Goal: Task Accomplishment & Management: Use online tool/utility

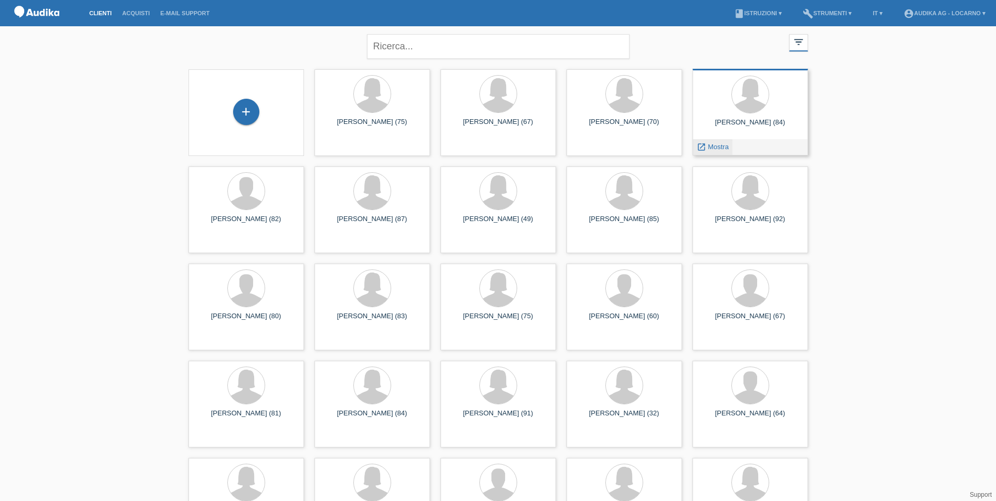
click at [715, 146] on span "Mostra" at bounding box center [718, 147] width 21 height 8
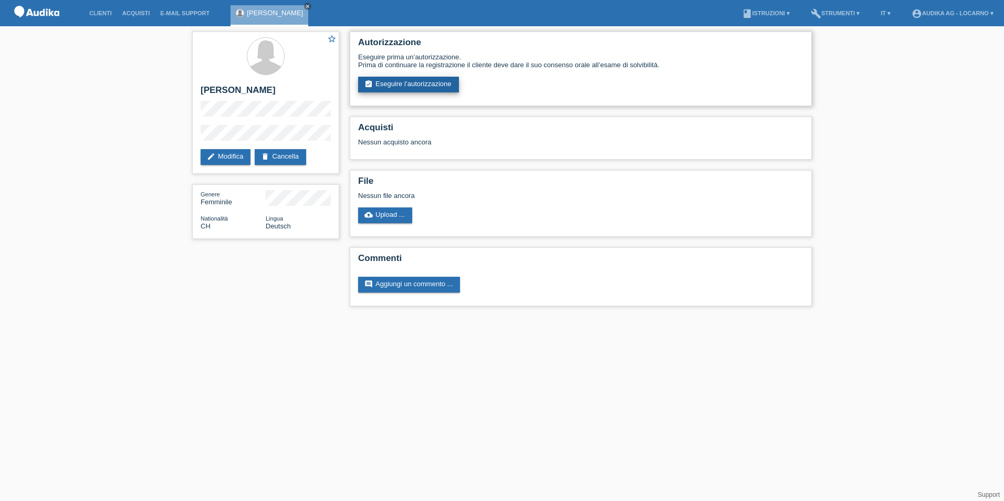
click at [407, 83] on link "assignment_turned_in Eseguire l’autorizzazione" at bounding box center [408, 85] width 101 height 16
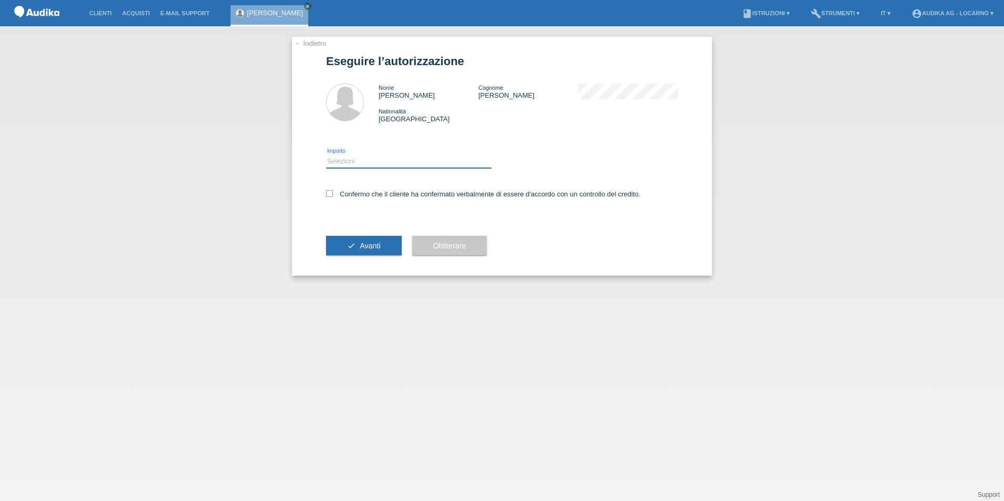
click at [360, 163] on select "Selezioni CHF 1.00 - CHF 499.00 CHF 500.00 - CHF 1'999.00 CHF 2'000.00 - CHF 13…" at bounding box center [408, 161] width 165 height 13
select select "3"
click at [326, 155] on select "Selezioni CHF 1.00 - CHF 499.00 CHF 500.00 - CHF 1'999.00 CHF 2'000.00 - CHF 13…" at bounding box center [408, 161] width 165 height 13
click at [331, 193] on icon at bounding box center [329, 193] width 7 height 7
click at [331, 193] on input "Confermo che il cliente ha confermato verbalmente di essere d'accordo con un co…" at bounding box center [329, 193] width 7 height 7
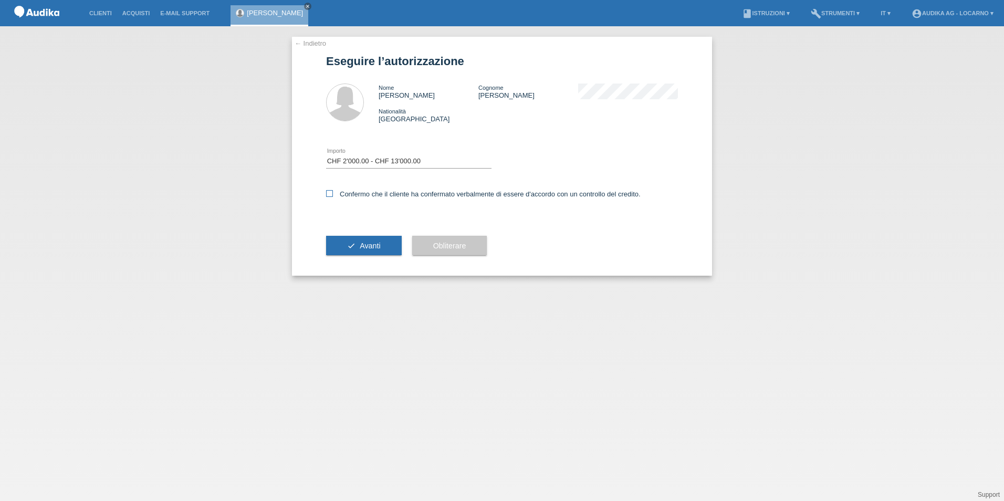
checkbox input "true"
click at [360, 244] on span "Avanti" at bounding box center [370, 246] width 20 height 8
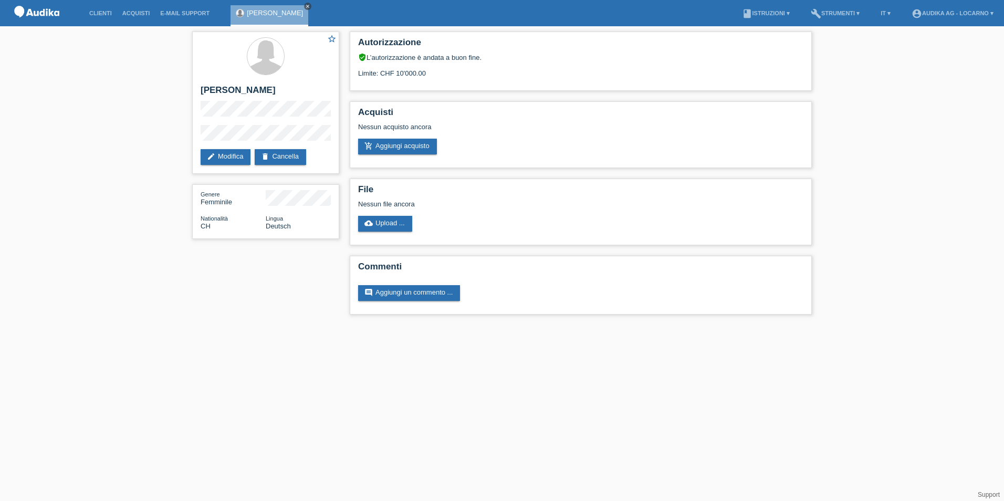
click at [310, 6] on icon "close" at bounding box center [307, 6] width 5 height 5
